Goal: Find specific page/section: Find specific page/section

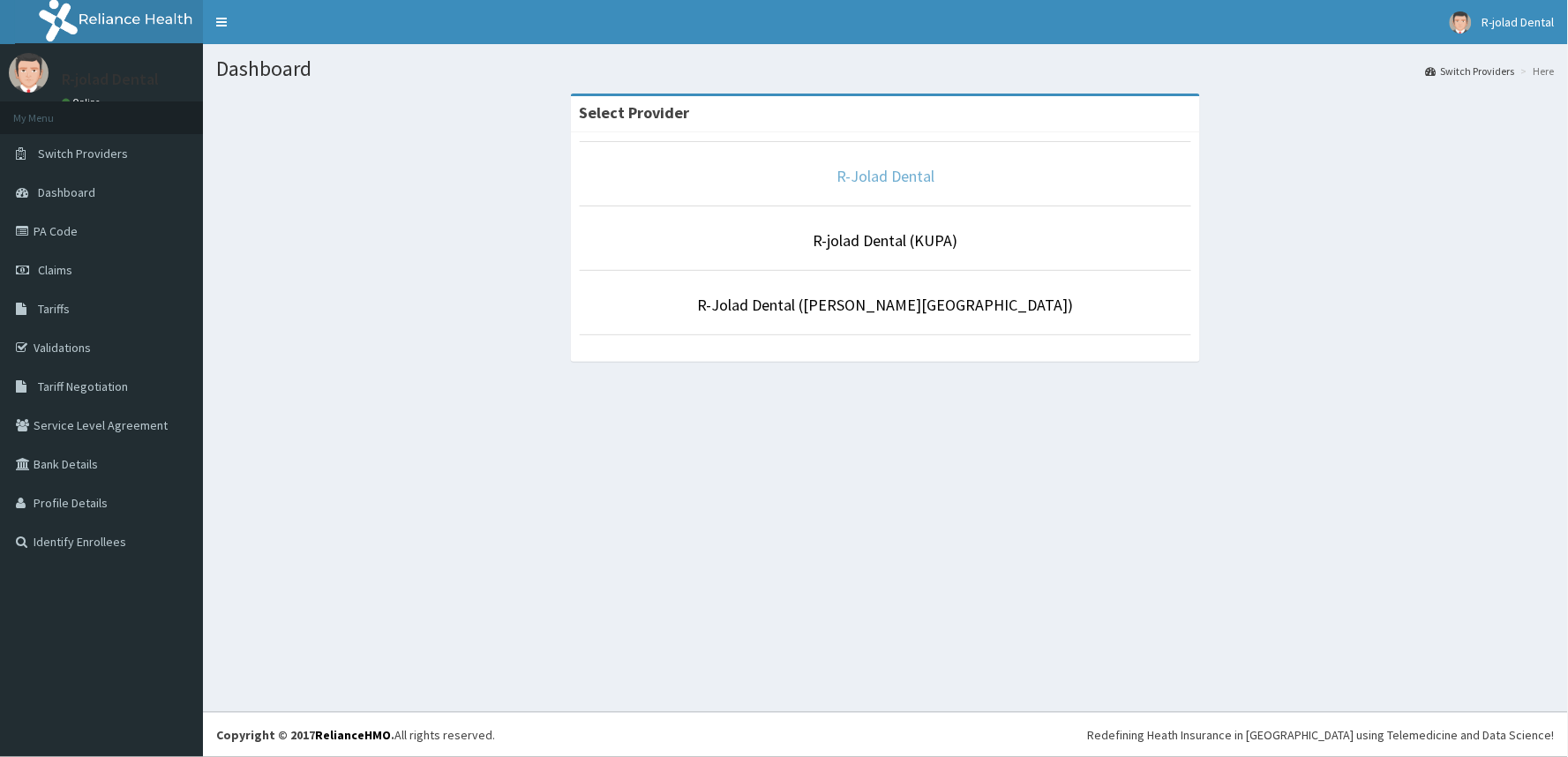
click at [885, 179] on link "R-Jolad Dental" at bounding box center [886, 176] width 98 height 20
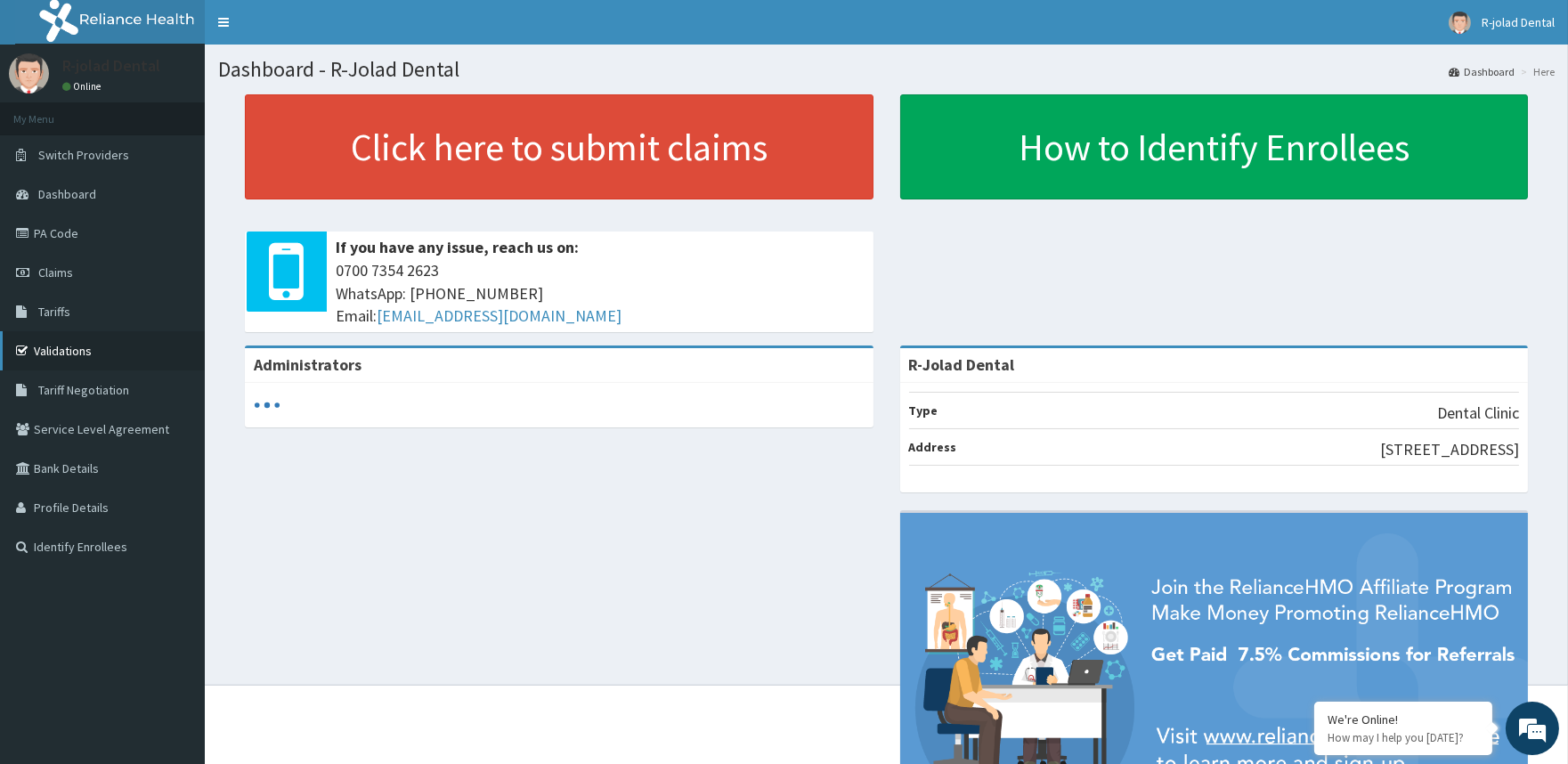
click at [55, 352] on link "Validations" at bounding box center [102, 350] width 205 height 39
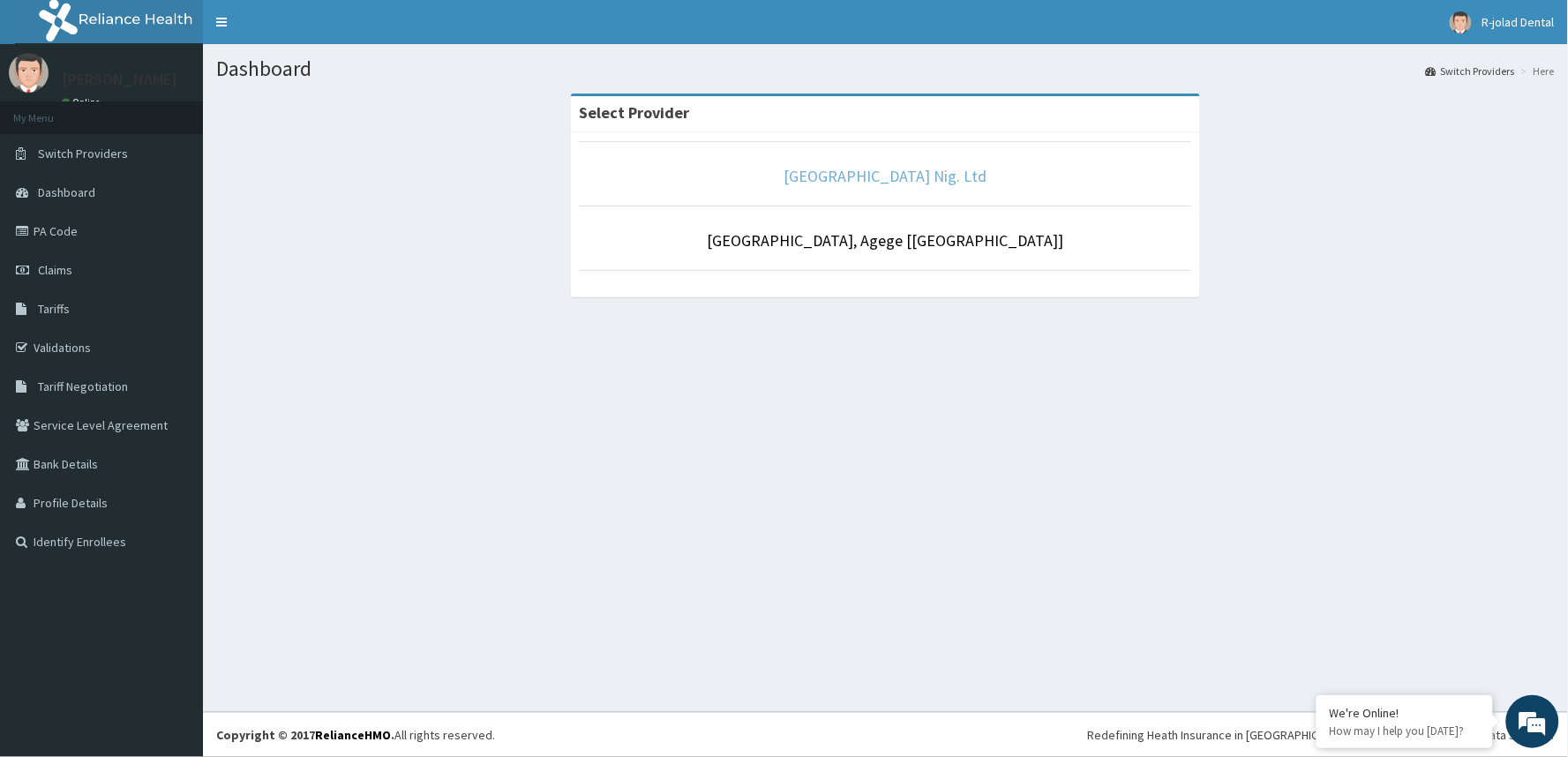
click at [874, 170] on link "R-Jolad Hospital Nig. Ltd" at bounding box center [886, 176] width 203 height 20
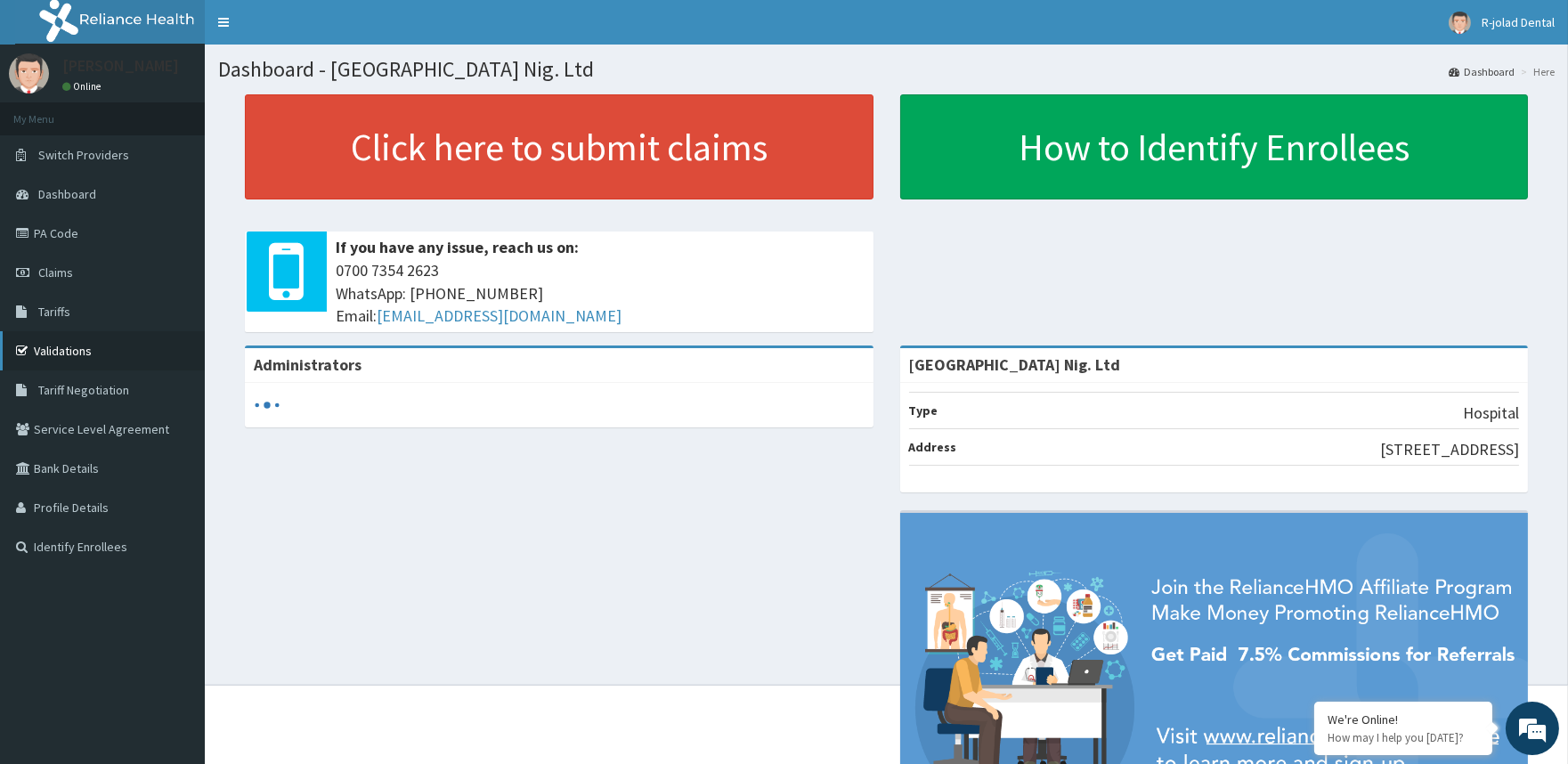
click at [57, 346] on link "Validations" at bounding box center [102, 350] width 205 height 39
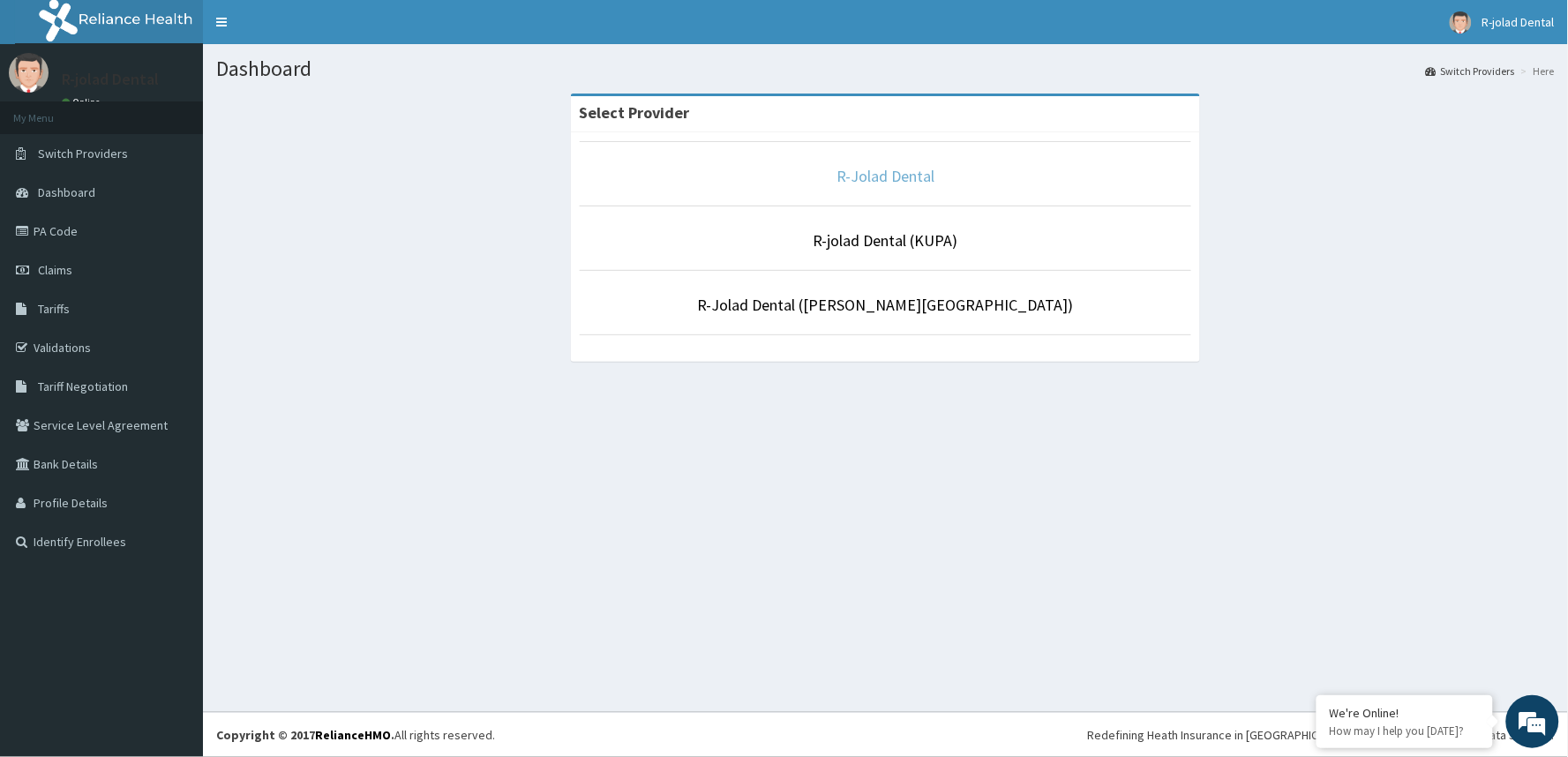
click at [888, 179] on link "R-Jolad Dental" at bounding box center [886, 176] width 98 height 20
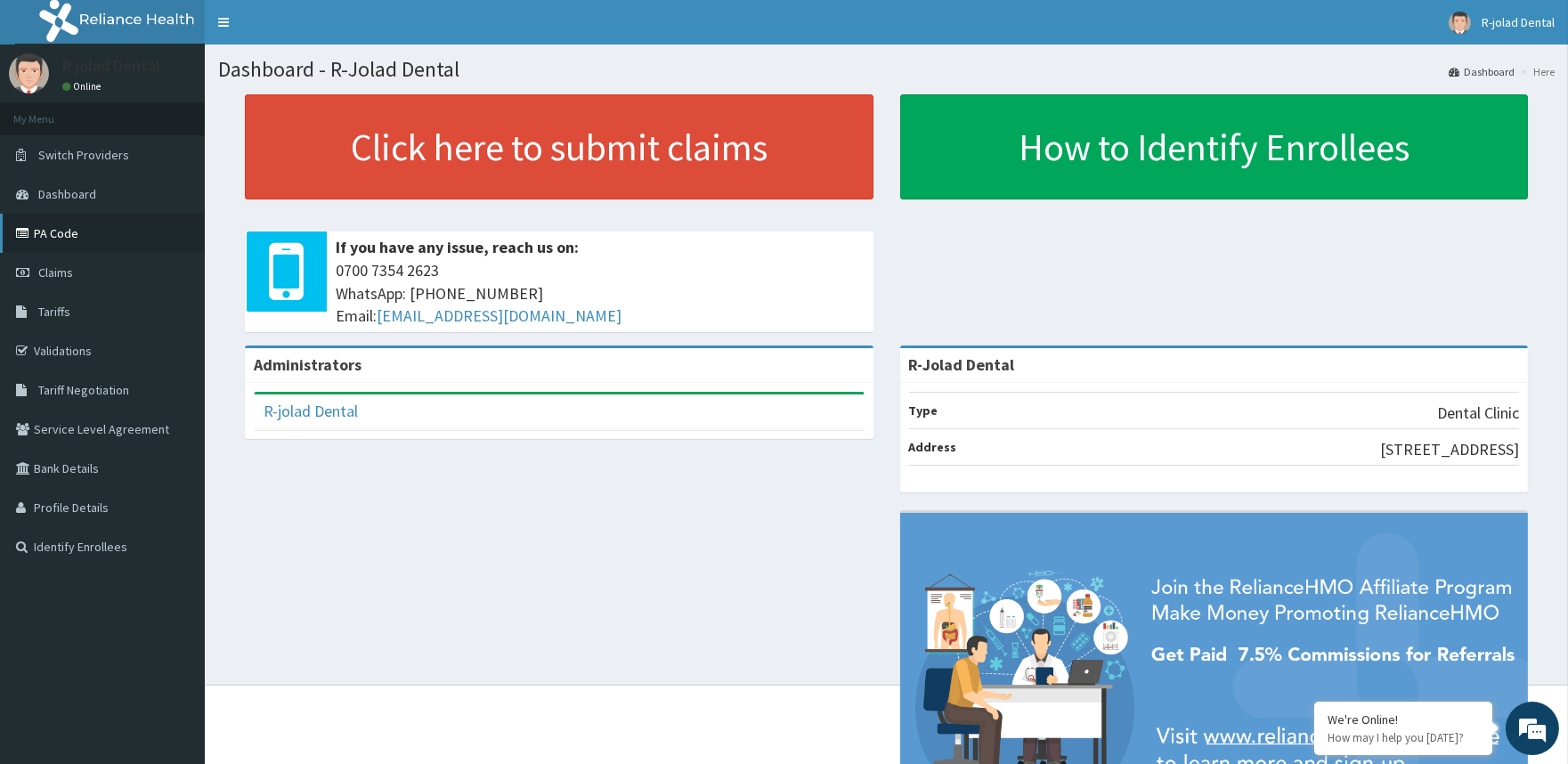
click at [129, 232] on link "PA Code" at bounding box center [102, 234] width 205 height 39
